Goal: Task Accomplishment & Management: Manage account settings

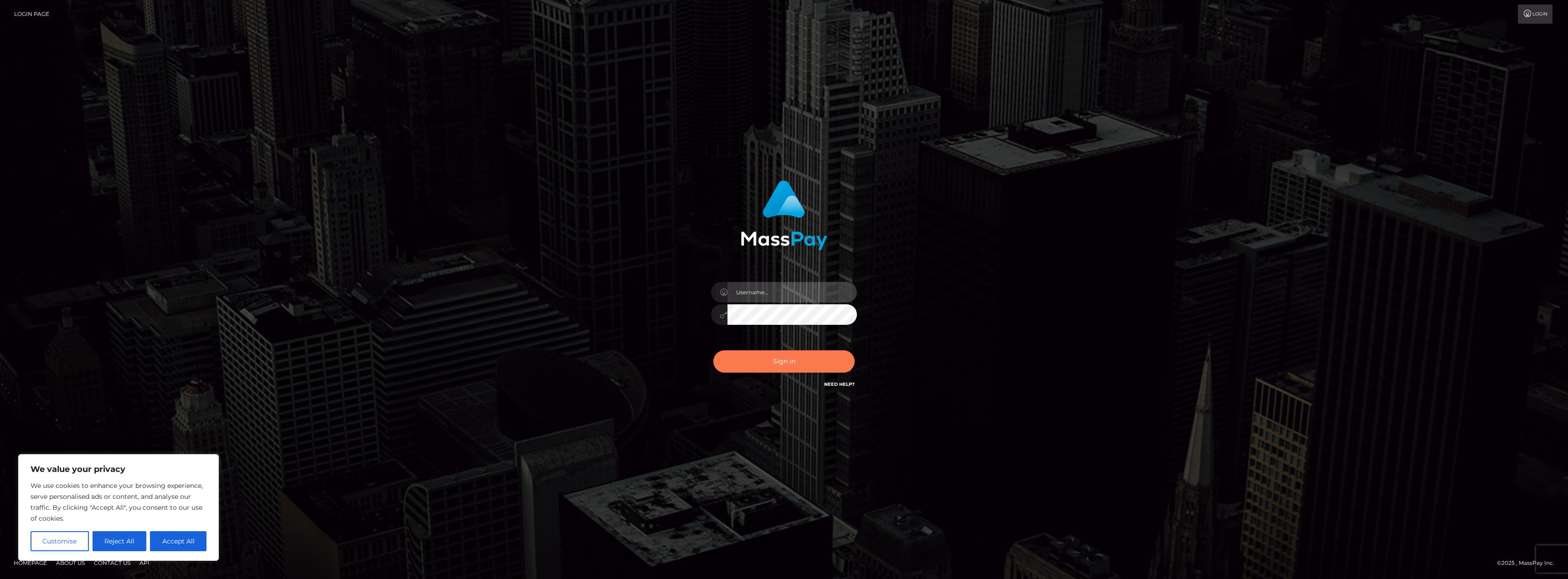
type input "AshleyMG"
click at [799, 359] on button "Sign in" at bounding box center [784, 361] width 141 height 23
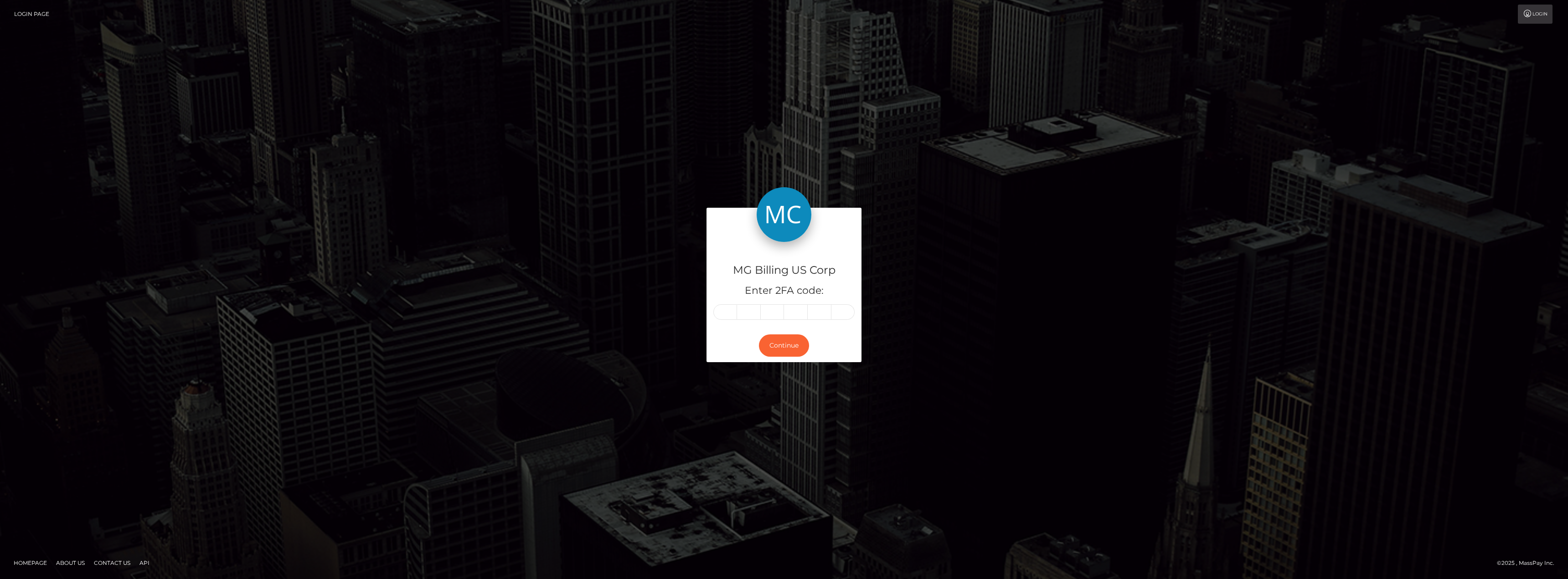
click at [723, 311] on input "text" at bounding box center [725, 311] width 24 height 15
type input "8"
type input "7"
type input "8"
type input "1"
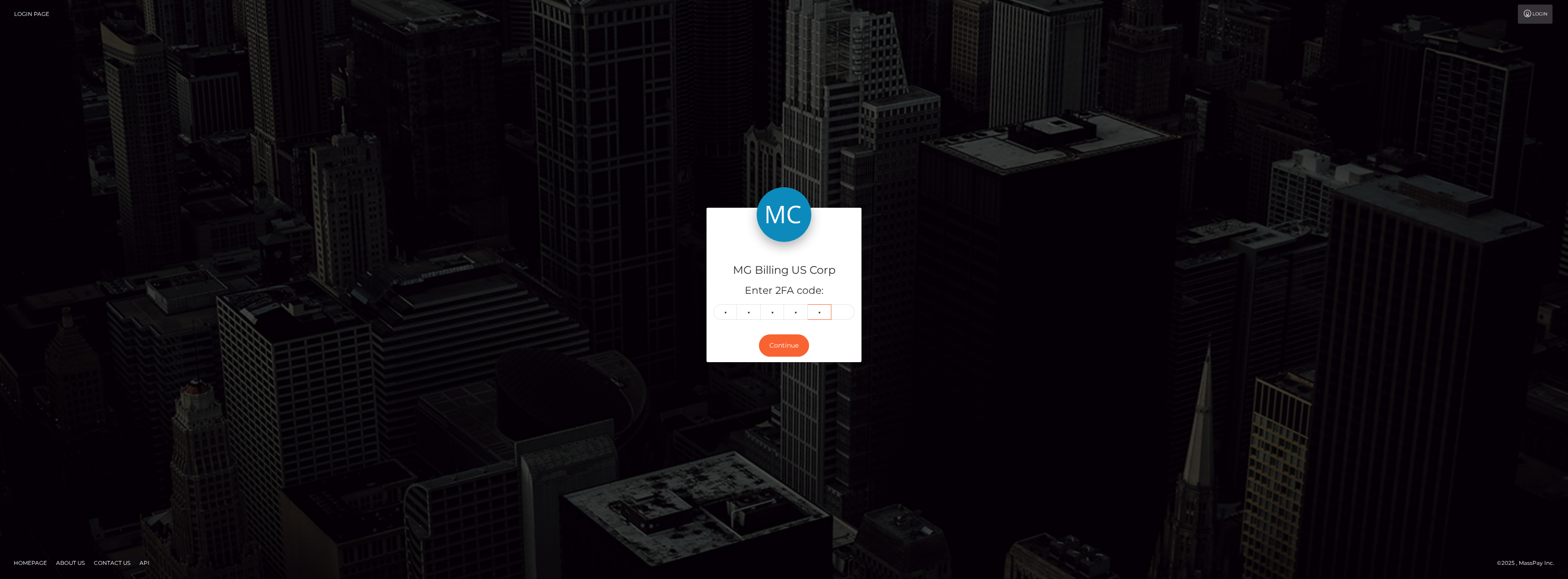
type input "9"
type input "2"
click at [772, 341] on button "Continue" at bounding box center [784, 345] width 50 height 23
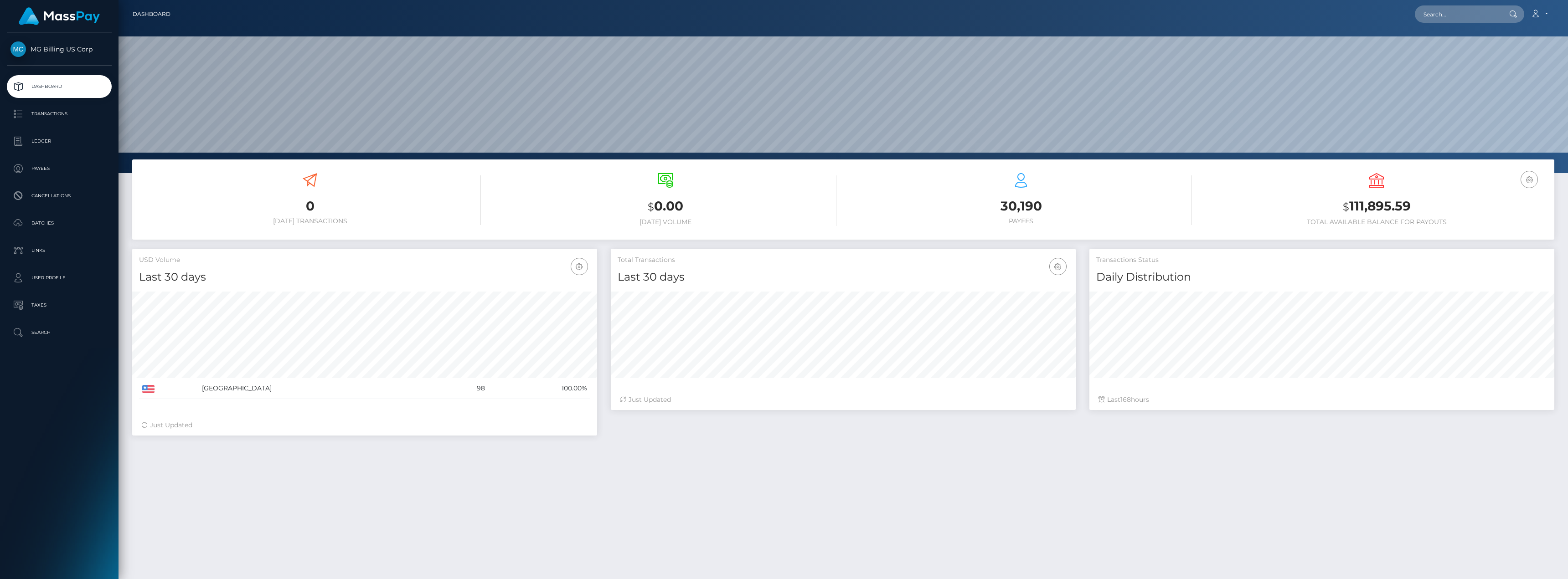
scroll to position [162, 465]
